Goal: Task Accomplishment & Management: Manage account settings

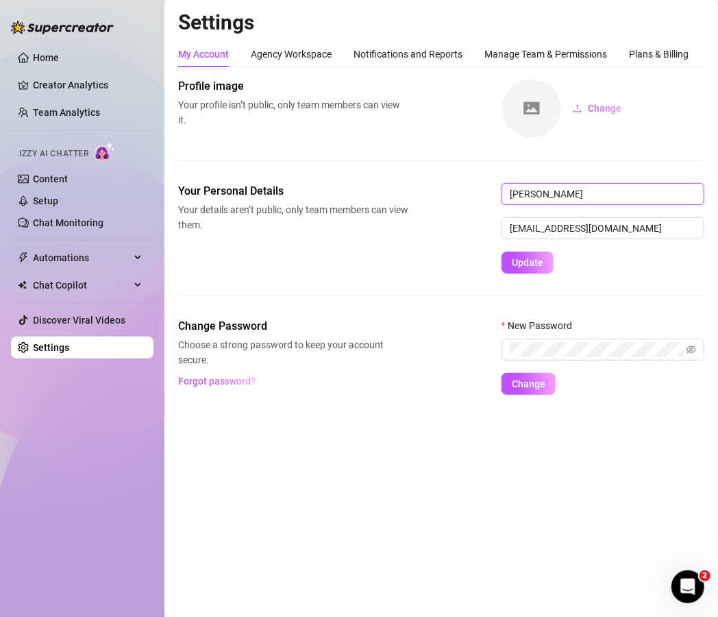
click at [558, 202] on input "[PERSON_NAME]" at bounding box center [603, 194] width 203 height 22
type input "Tori"
click at [526, 262] on span "Update" at bounding box center [528, 262] width 32 height 11
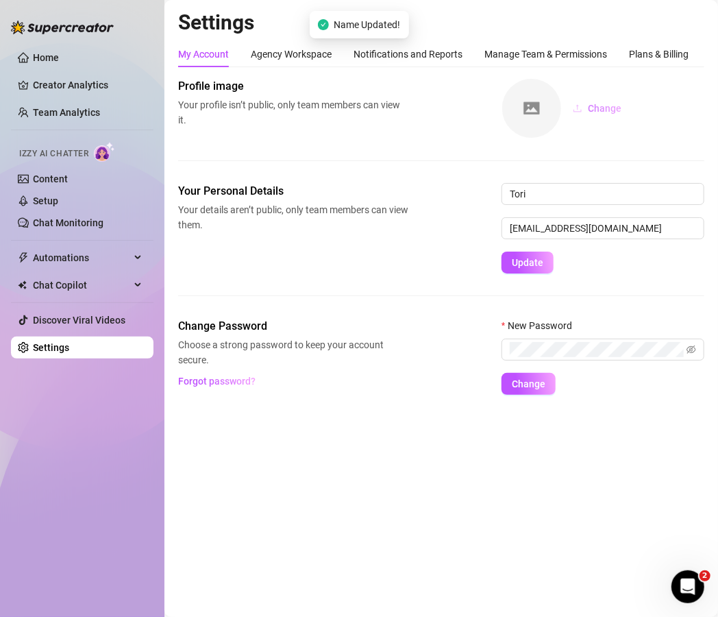
click at [578, 109] on icon "upload" at bounding box center [578, 108] width 10 height 10
click at [45, 57] on link "Home" at bounding box center [46, 57] width 26 height 11
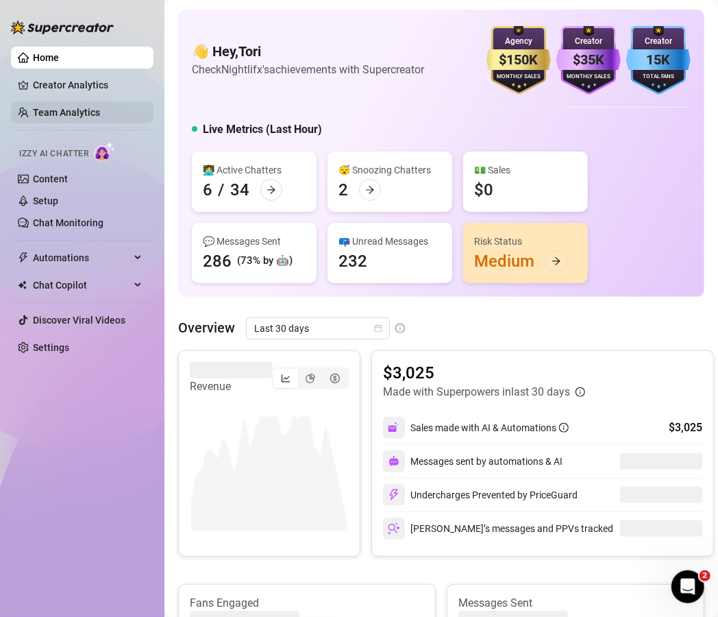
click at [97, 108] on link "Team Analytics" at bounding box center [66, 112] width 67 height 11
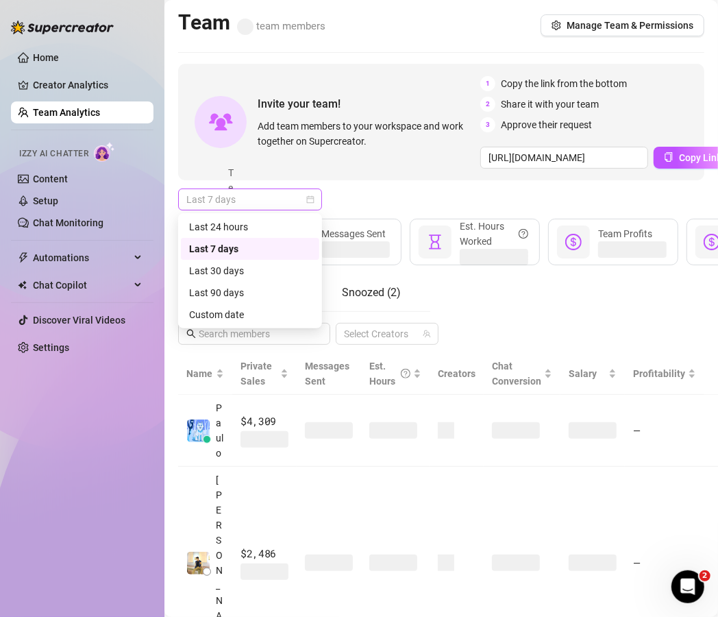
click at [289, 193] on span "Last 7 days" at bounding box center [249, 199] width 127 height 21
click at [239, 314] on div "Custom date" at bounding box center [250, 314] width 122 height 15
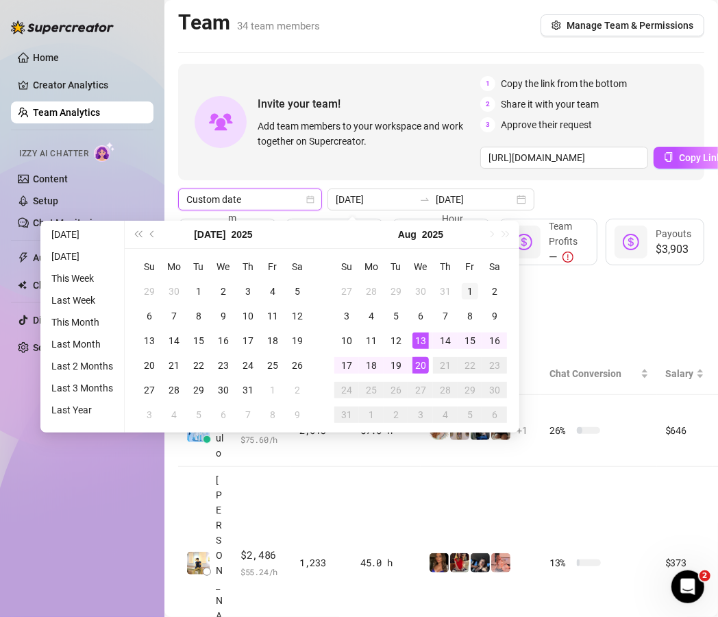
type input "[DATE]"
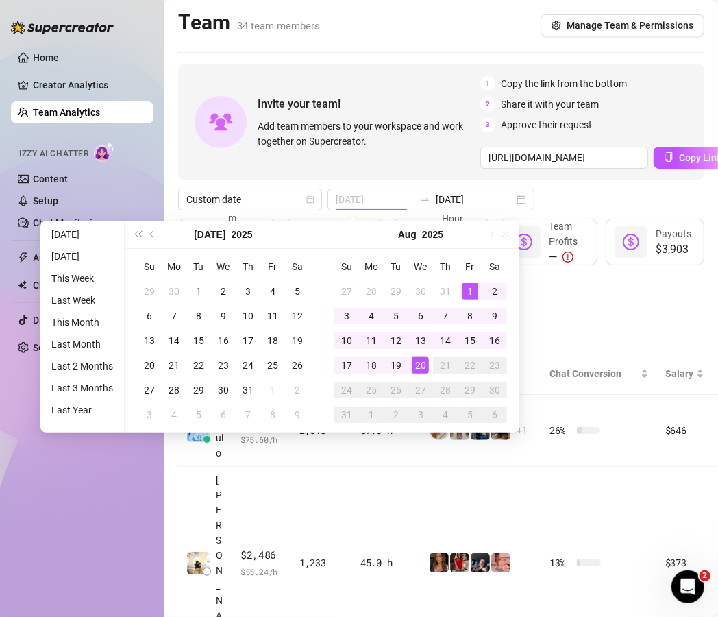
click at [466, 289] on div "1" at bounding box center [470, 291] width 16 height 16
type input "[DATE]"
click at [419, 361] on div "20" at bounding box center [421, 365] width 16 height 16
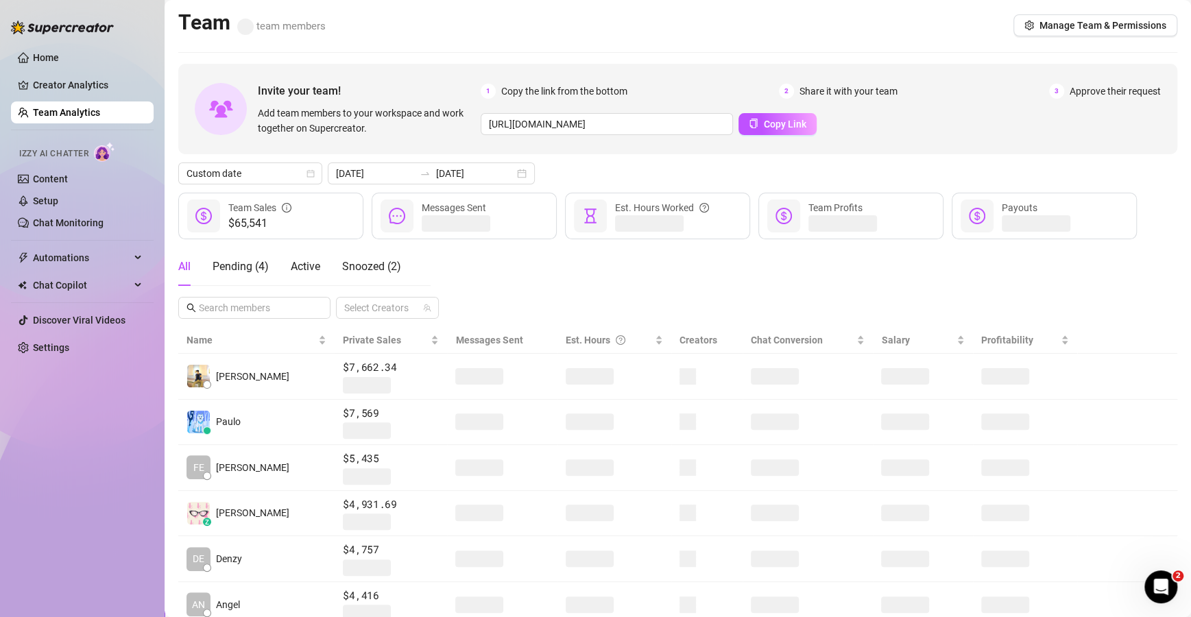
click at [478, 284] on div "All Pending ( 4 ) Active Snoozed ( 2 ) Select Creators" at bounding box center [677, 282] width 999 height 71
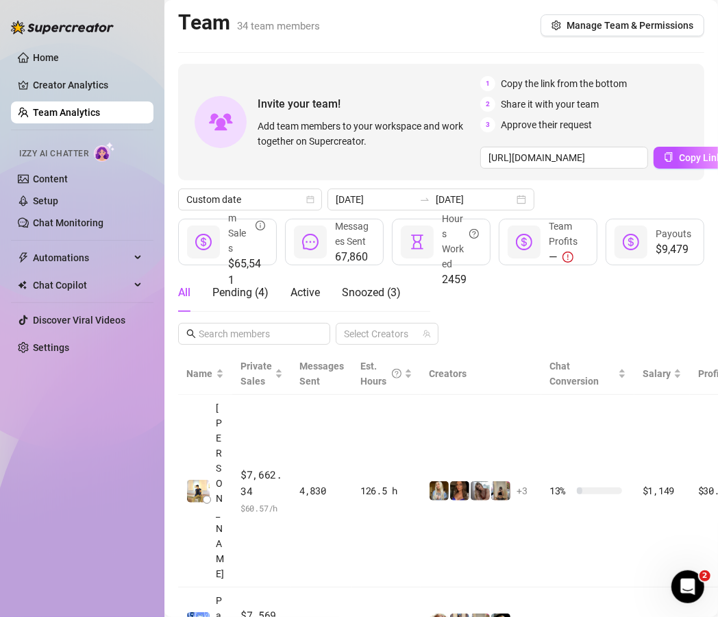
click at [354, 26] on div "Team 34 team members Manage Team & Permissions" at bounding box center [441, 26] width 526 height 32
click at [582, 30] on span "Manage Team & Permissions" at bounding box center [630, 25] width 127 height 11
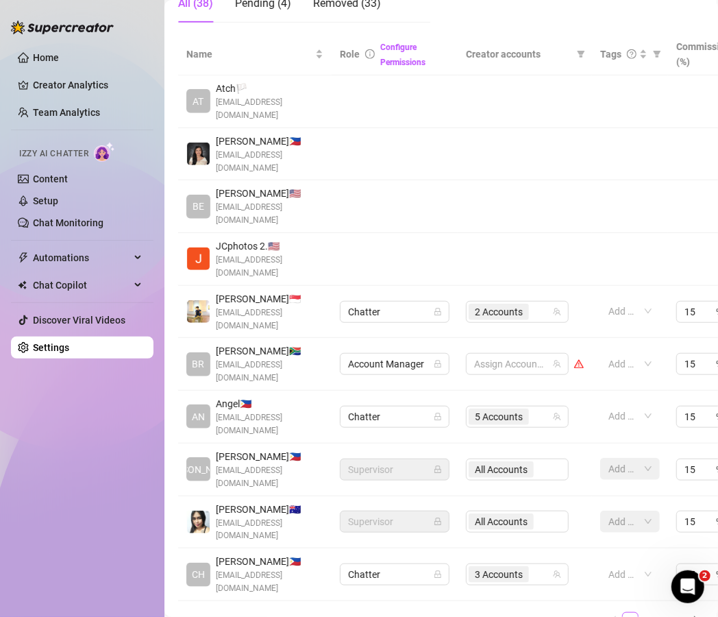
scroll to position [299, 0]
click at [540, 408] on div "5 Accounts" at bounding box center [510, 417] width 83 height 19
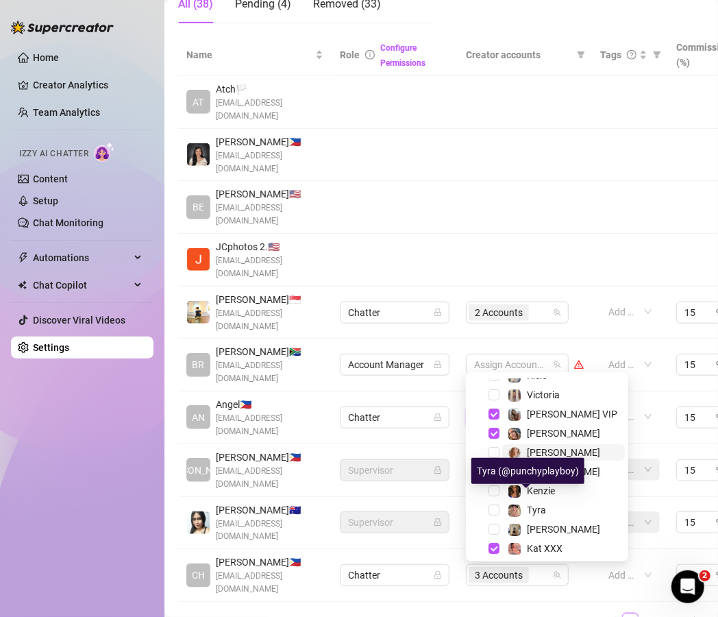
scroll to position [27, 0]
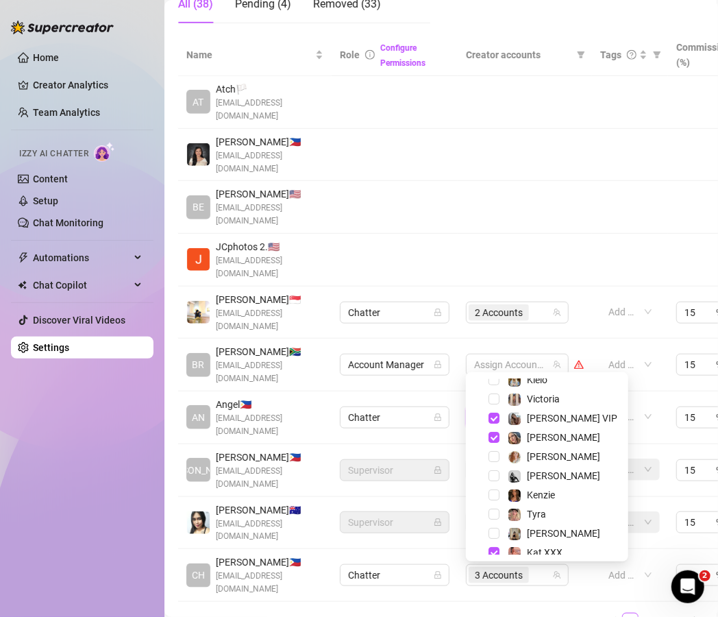
click at [390, 613] on ul "1 2 3 4" at bounding box center [441, 621] width 526 height 16
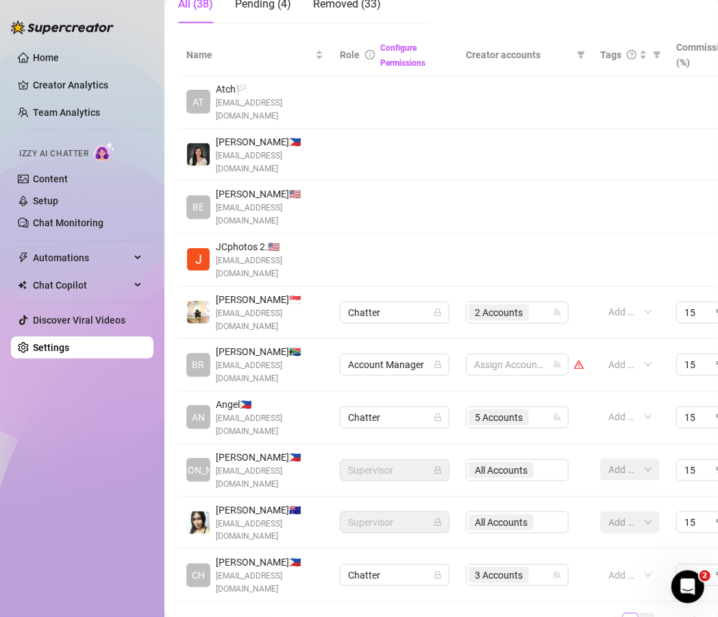
click at [639, 613] on link "2" at bounding box center [646, 620] width 15 height 15
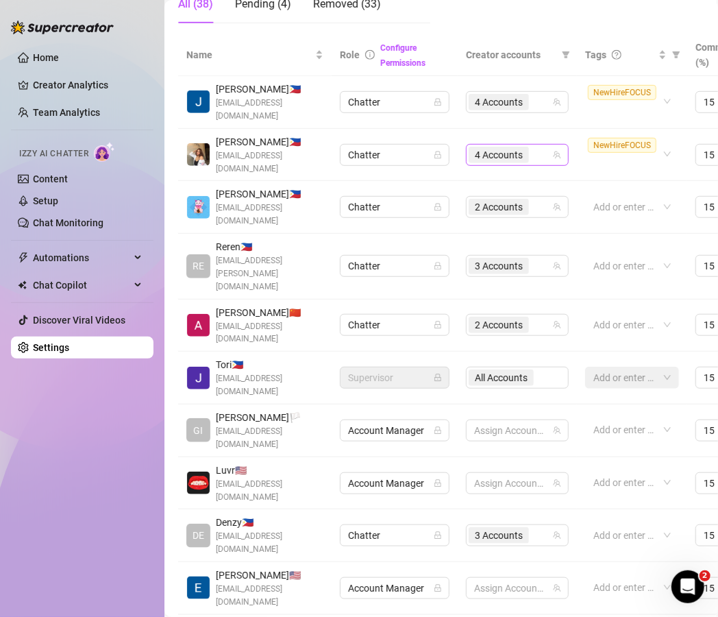
click at [543, 150] on div "4 Accounts" at bounding box center [510, 154] width 83 height 19
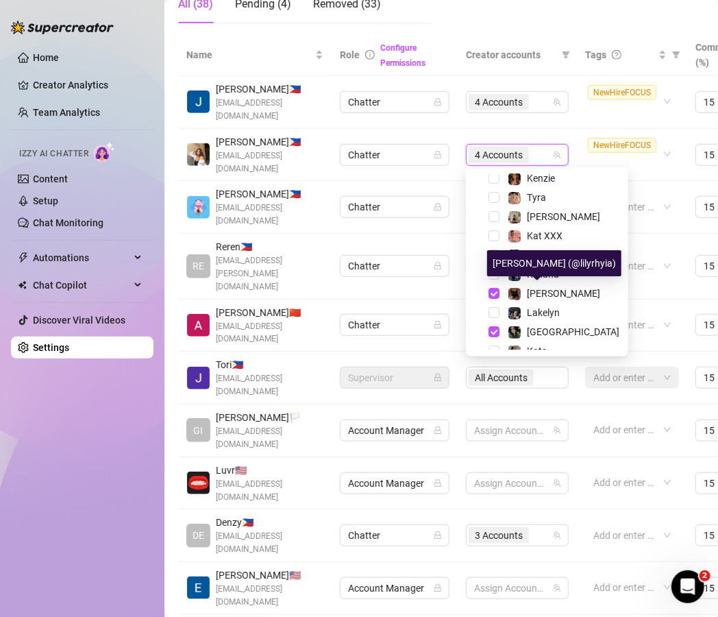
scroll to position [150, 0]
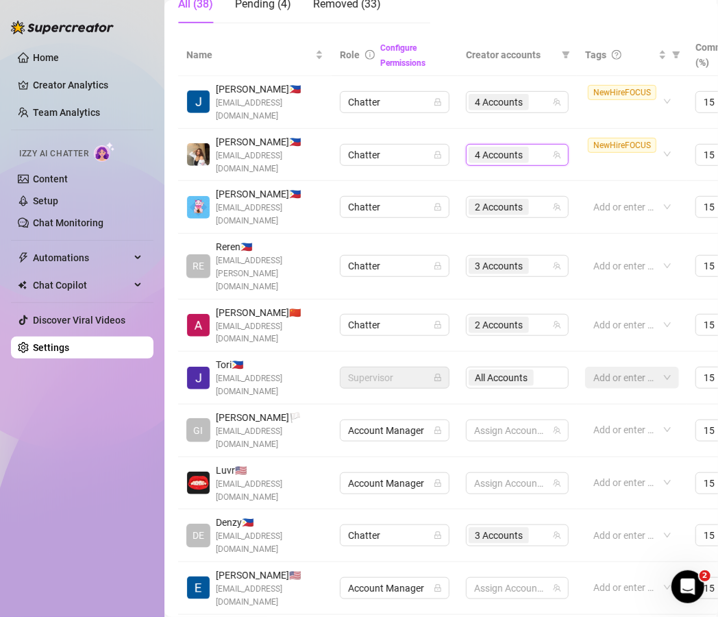
click at [546, 256] on div "3 Accounts" at bounding box center [510, 265] width 83 height 19
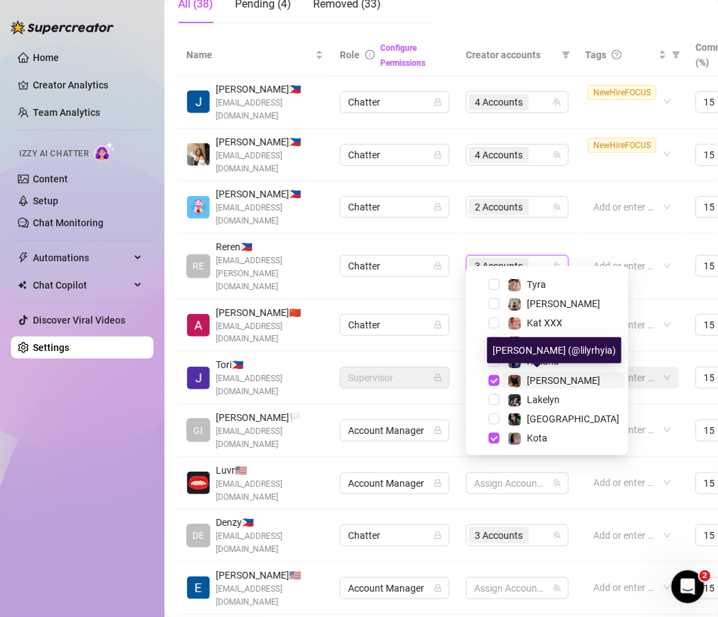
click at [549, 376] on span "[PERSON_NAME]" at bounding box center [563, 380] width 73 height 11
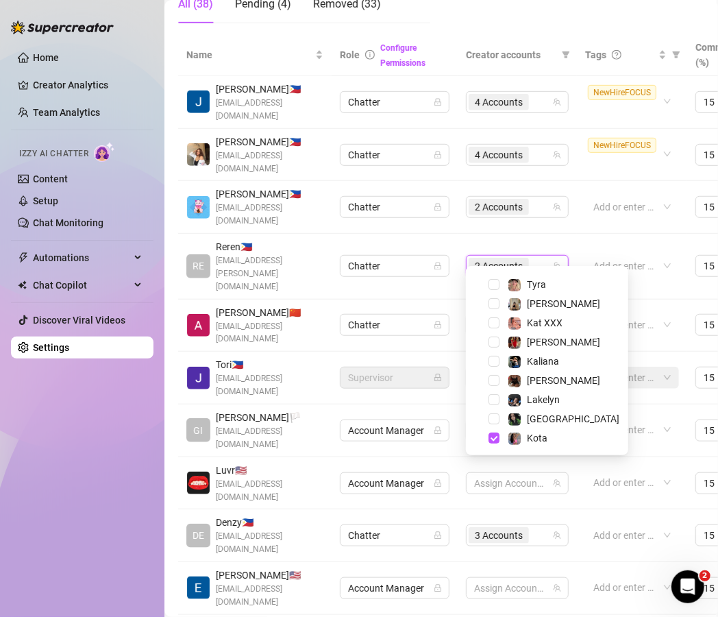
click at [547, 511] on div "Name Role Configure Permissions Creator accounts Tags Commission (%) Hourly rat…" at bounding box center [441, 338] width 526 height 608
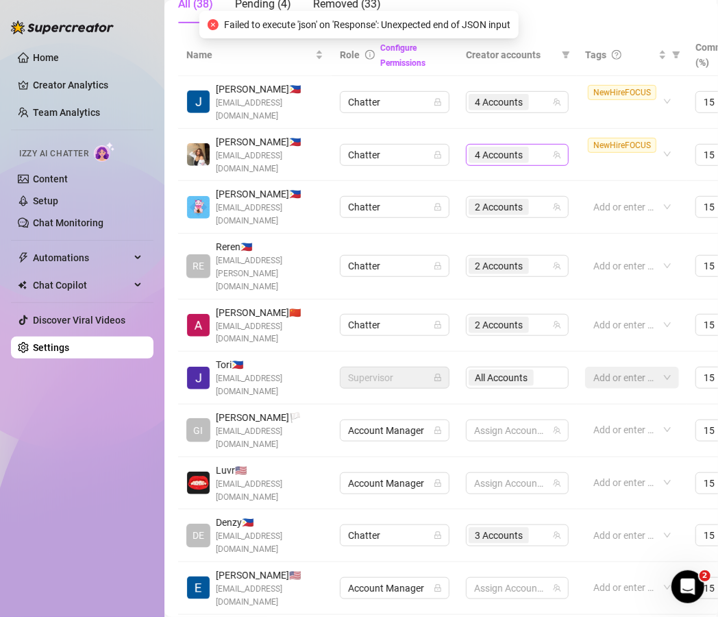
click at [537, 159] on div "4 Accounts" at bounding box center [510, 154] width 83 height 19
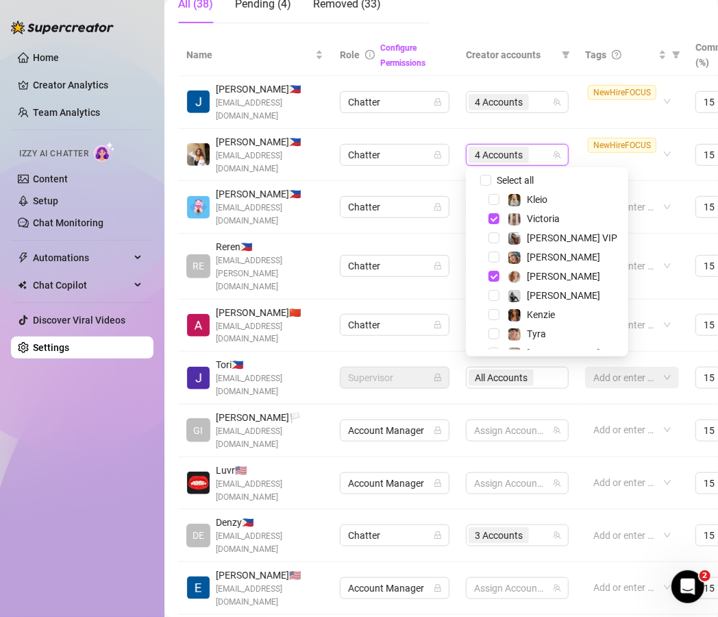
scroll to position [0, 0]
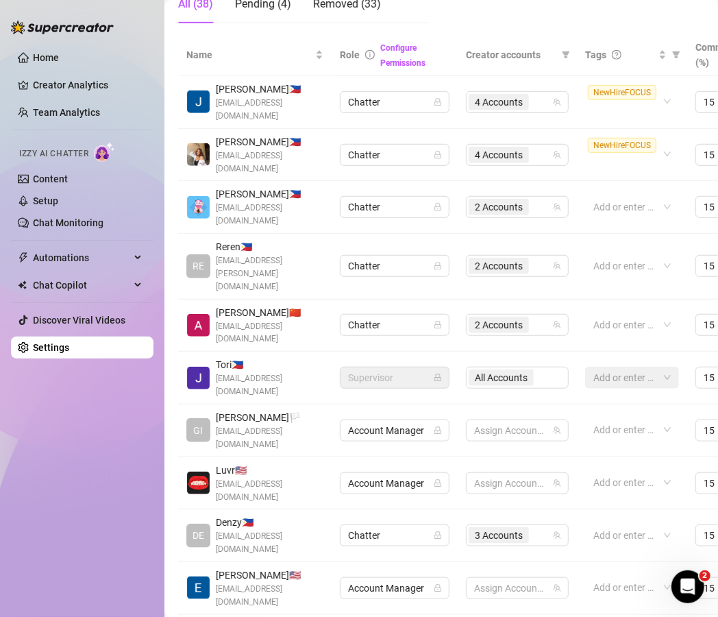
click at [548, 151] on div "4 Accounts" at bounding box center [510, 154] width 83 height 19
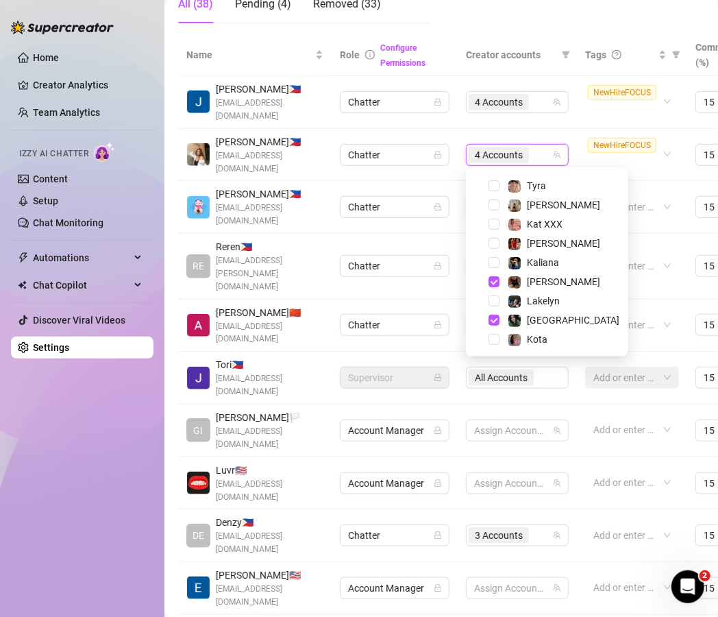
scroll to position [149, 0]
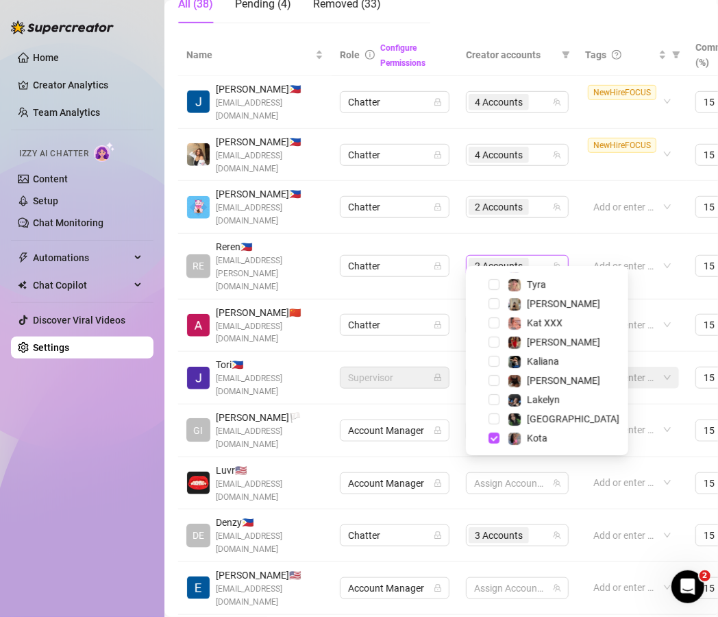
click at [541, 256] on div "2 Accounts" at bounding box center [510, 265] width 83 height 19
click at [503, 547] on div "Manage Team Members Manage your team members, their commission and hourly rate,…" at bounding box center [441, 410] width 526 height 1263
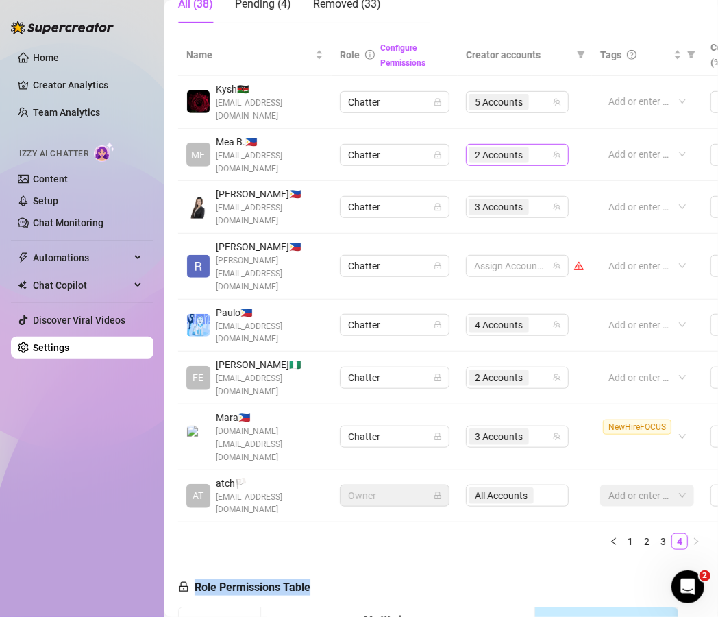
click at [540, 145] on div "2 Accounts" at bounding box center [510, 154] width 83 height 19
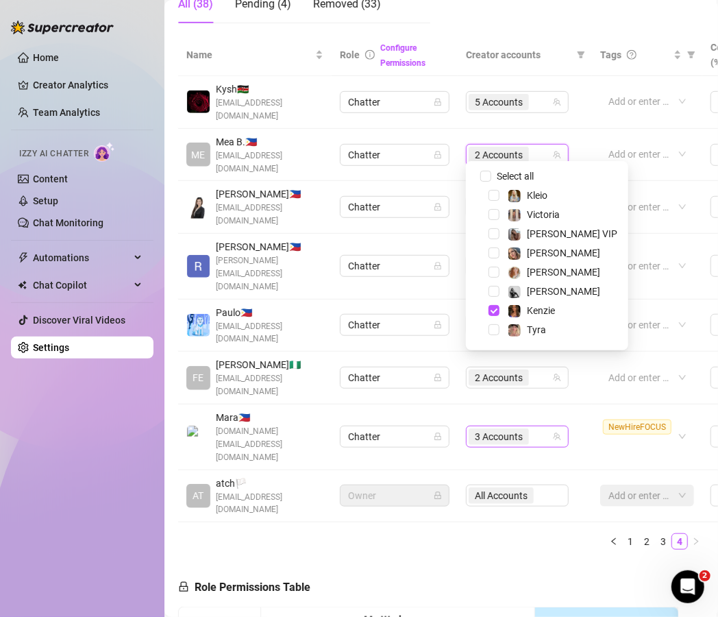
click at [549, 427] on div "3 Accounts" at bounding box center [510, 436] width 83 height 19
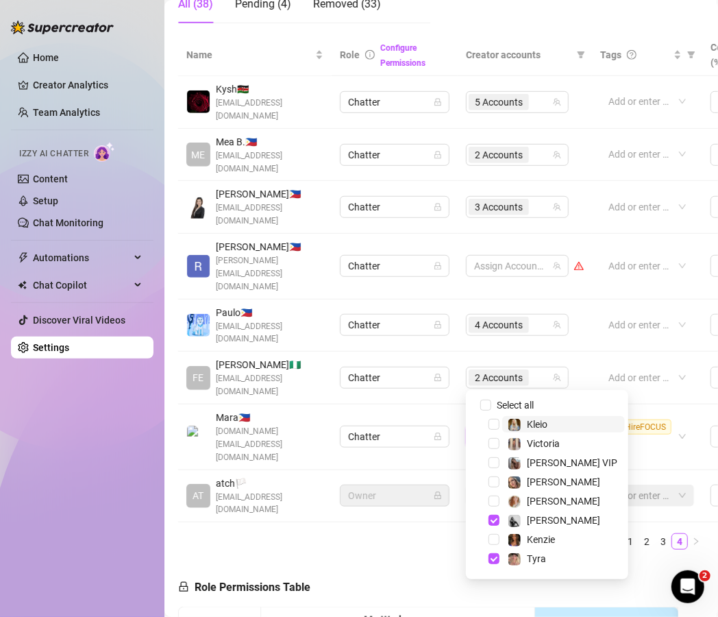
click at [548, 427] on div "3 Accounts" at bounding box center [510, 436] width 83 height 19
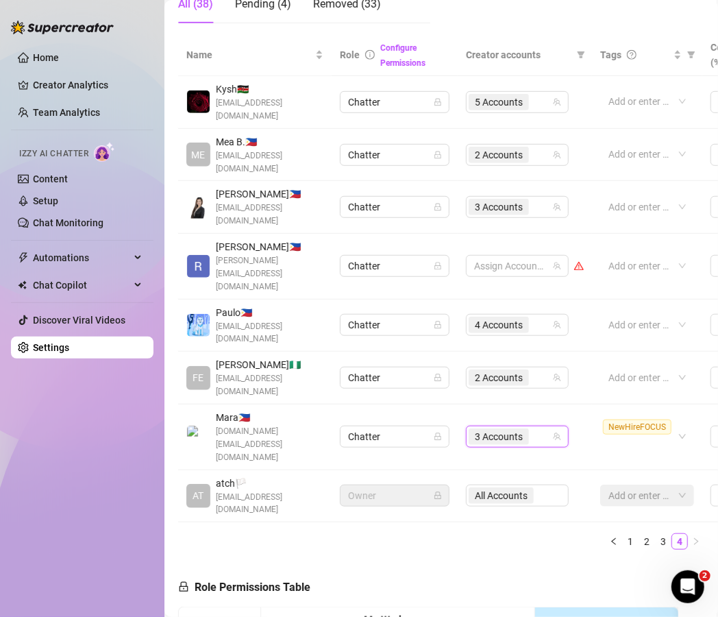
click at [548, 427] on div "3 Accounts" at bounding box center [510, 436] width 83 height 19
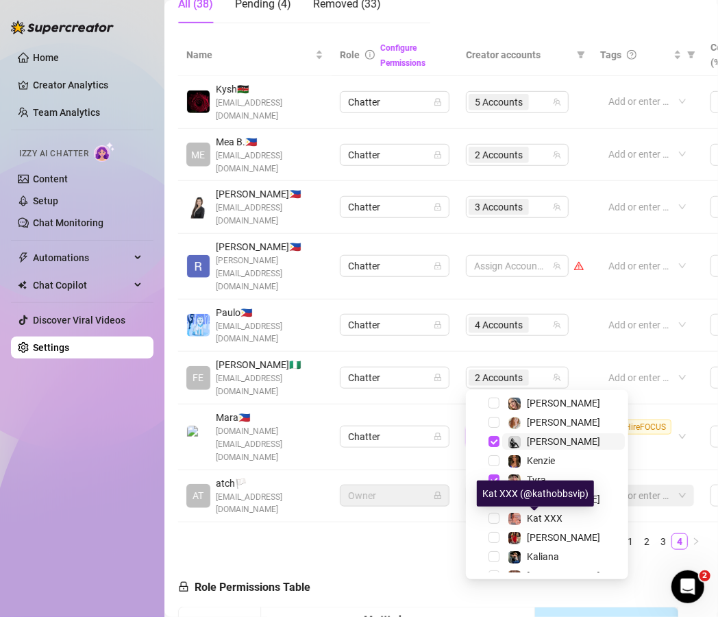
scroll to position [80, 0]
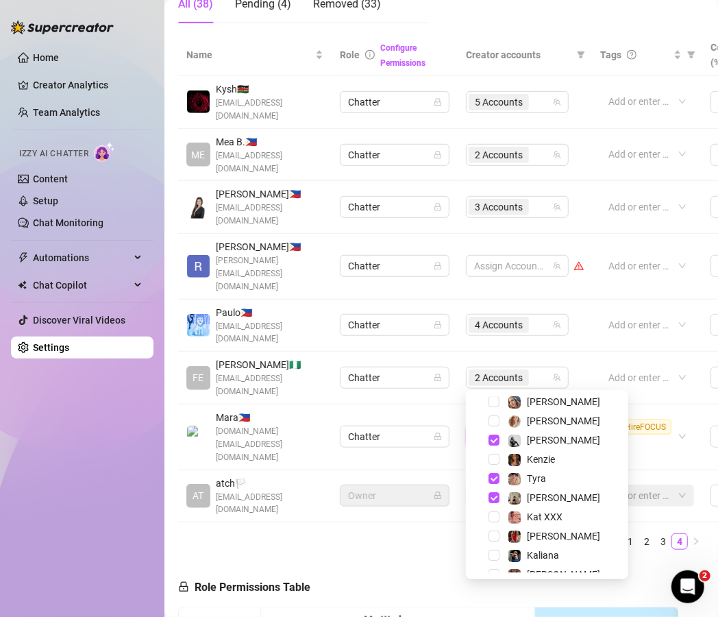
click at [452, 533] on ul "1 2 3 4" at bounding box center [441, 541] width 526 height 16
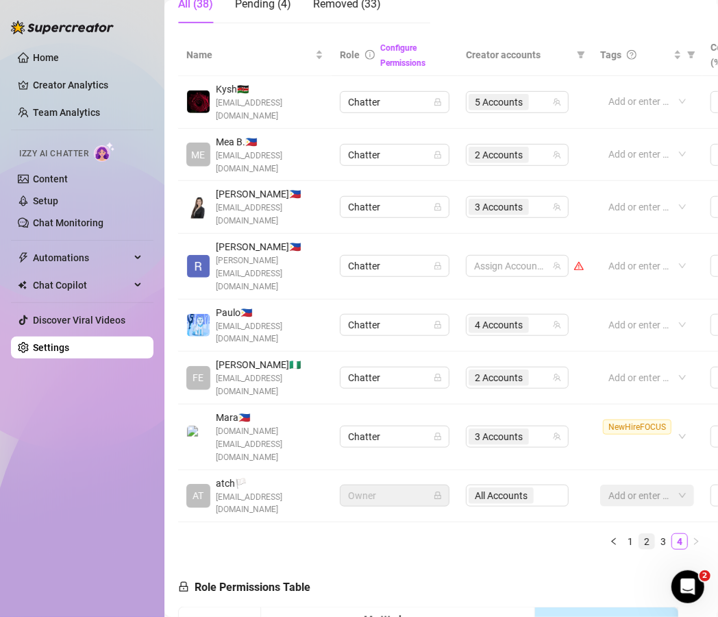
click at [639, 534] on link "2" at bounding box center [646, 541] width 15 height 15
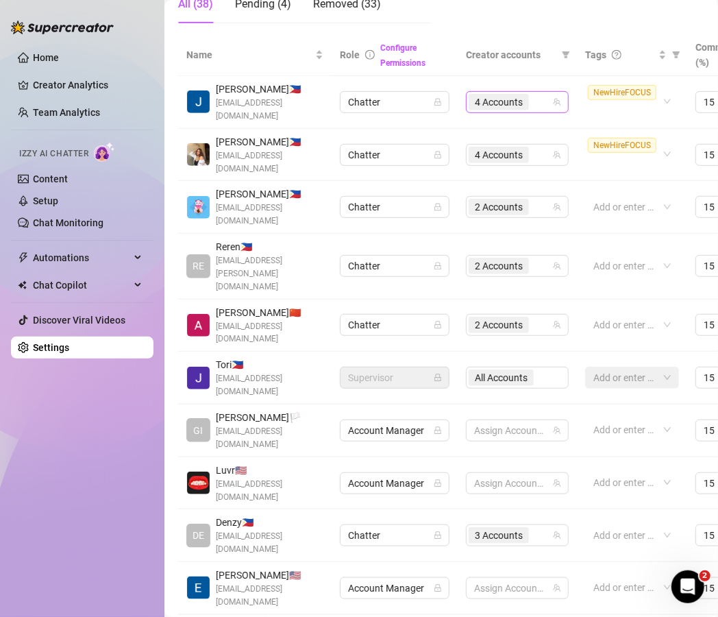
click at [548, 99] on div "4 Accounts" at bounding box center [510, 102] width 83 height 19
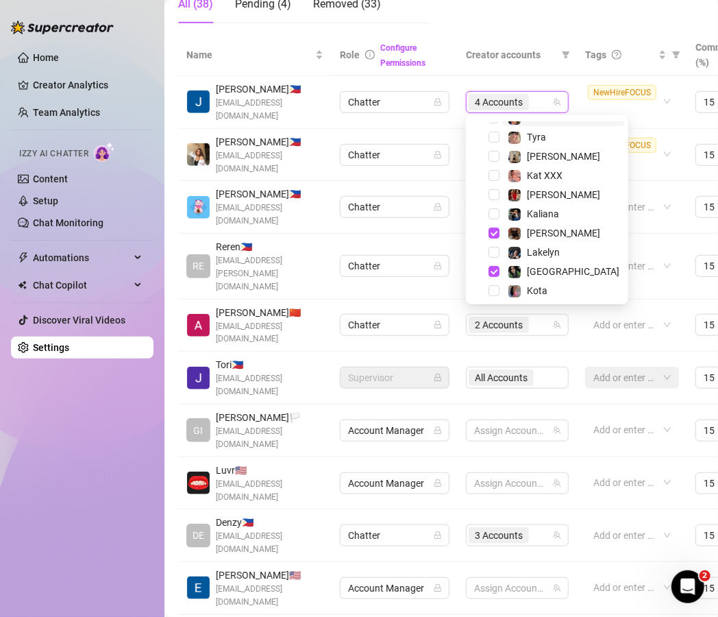
scroll to position [147, 0]
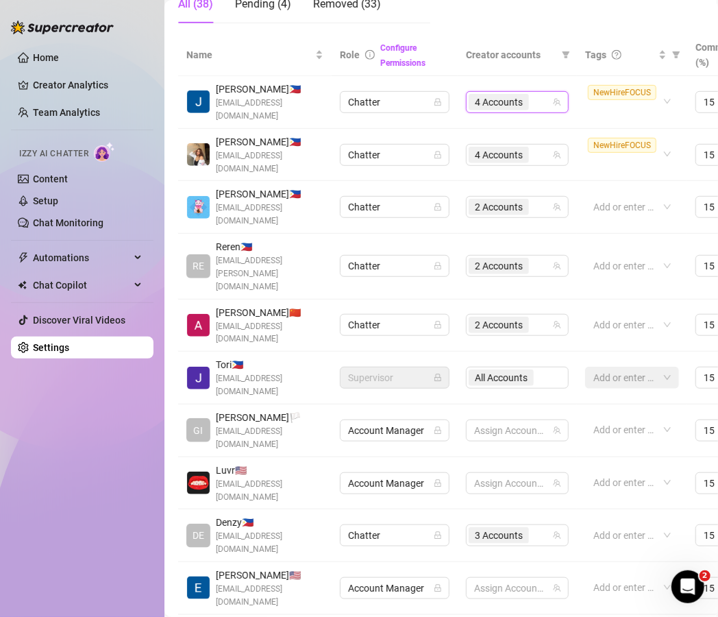
click at [538, 541] on div "Name Role Configure Permissions Creator accounts Tags Commission (%) Hourly rat…" at bounding box center [441, 343] width 526 height 619
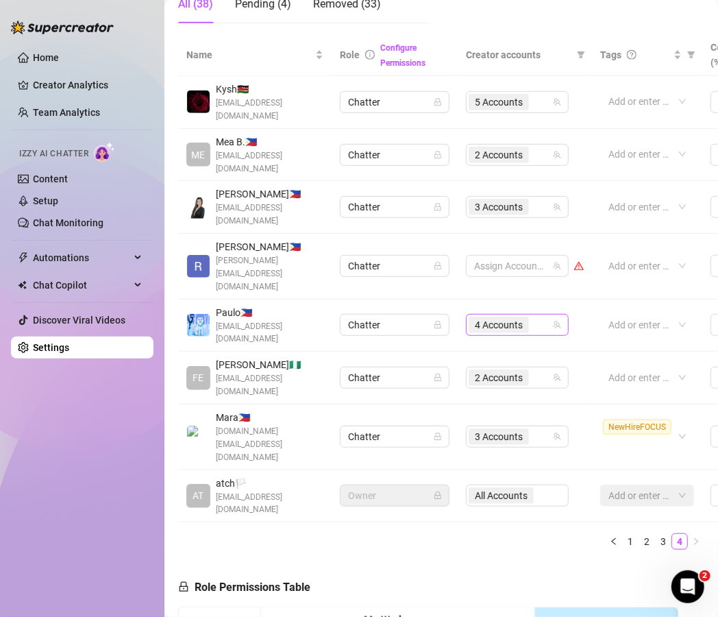
click at [546, 315] on div "4 Accounts" at bounding box center [510, 324] width 83 height 19
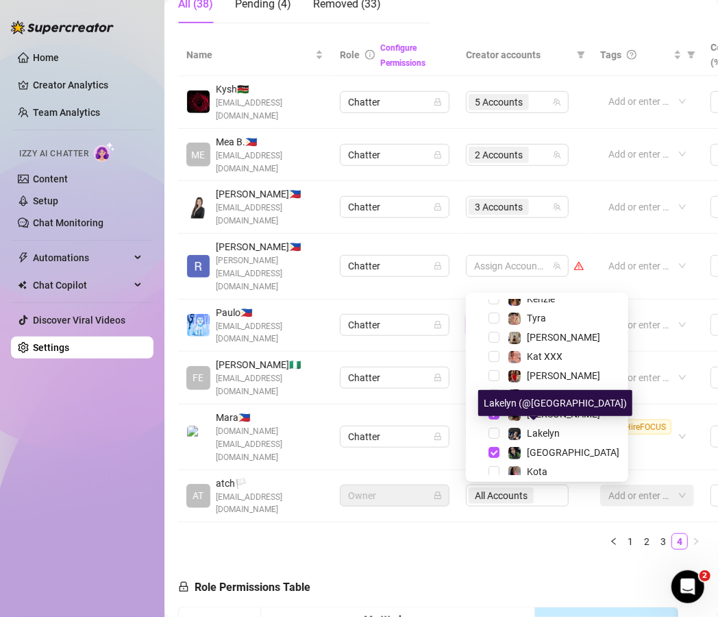
scroll to position [150, 0]
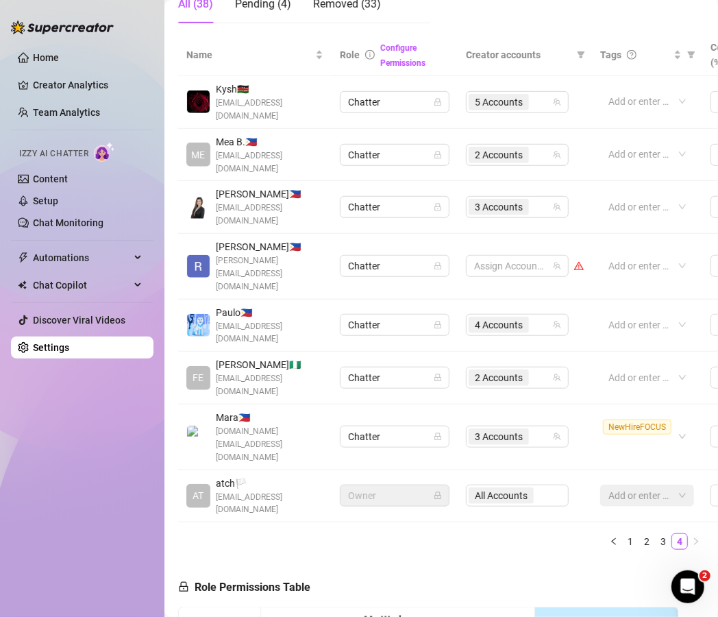
click at [414, 533] on ul "1 2 3 4" at bounding box center [441, 541] width 526 height 16
